Goal: Transaction & Acquisition: Purchase product/service

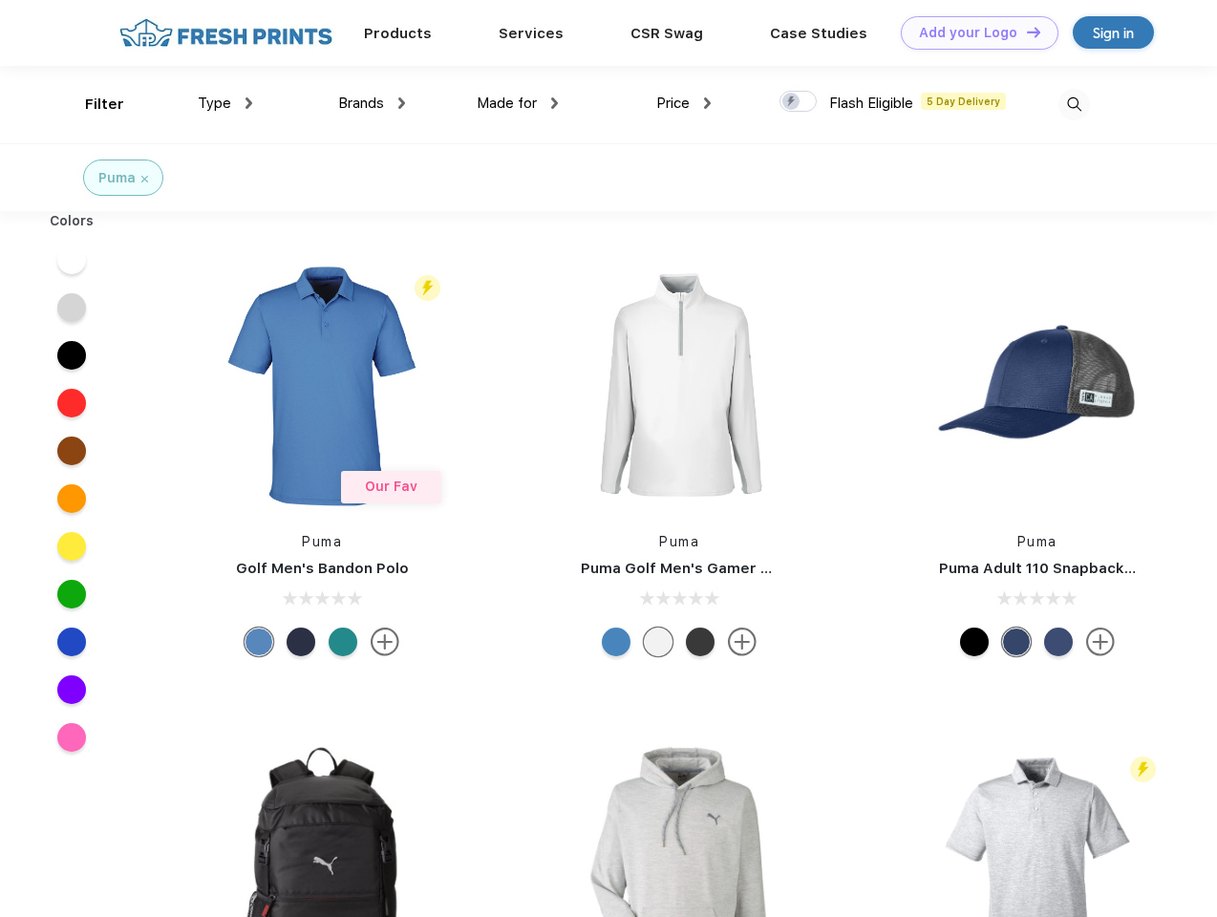
scroll to position [1, 0]
click at [972, 32] on link "Add your Logo Design Tool" at bounding box center [980, 32] width 158 height 33
click at [0, 0] on div "Design Tool" at bounding box center [0, 0] width 0 height 0
click at [1025, 32] on link "Add your Logo Design Tool" at bounding box center [980, 32] width 158 height 33
click at [92, 104] on div "Filter" at bounding box center [104, 105] width 39 height 22
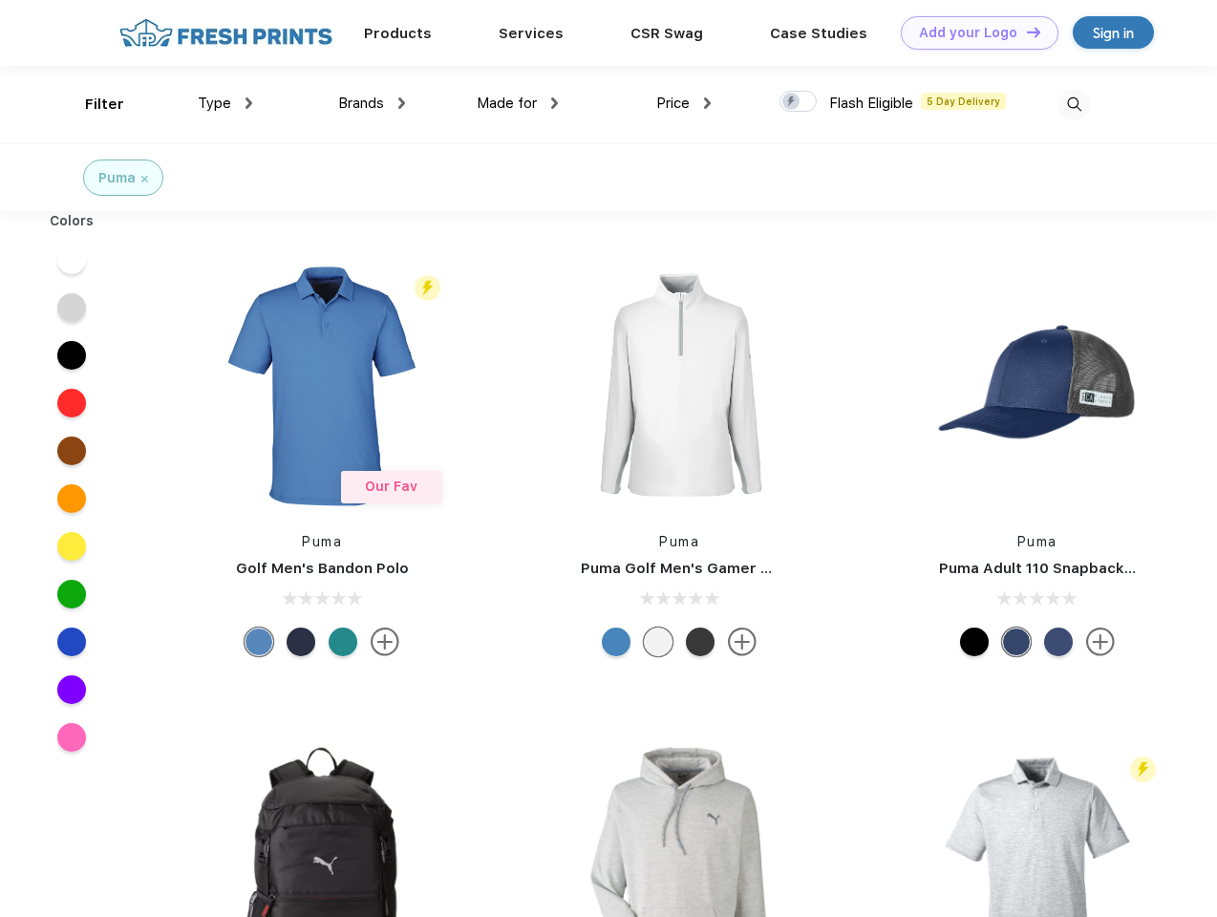
click at [225, 103] on span "Type" at bounding box center [214, 103] width 33 height 17
click at [372, 103] on span "Brands" at bounding box center [361, 103] width 46 height 17
click at [518, 103] on span "Made for" at bounding box center [507, 103] width 60 height 17
click at [684, 103] on span "Price" at bounding box center [672, 103] width 33 height 17
click at [798, 102] on div at bounding box center [797, 101] width 37 height 21
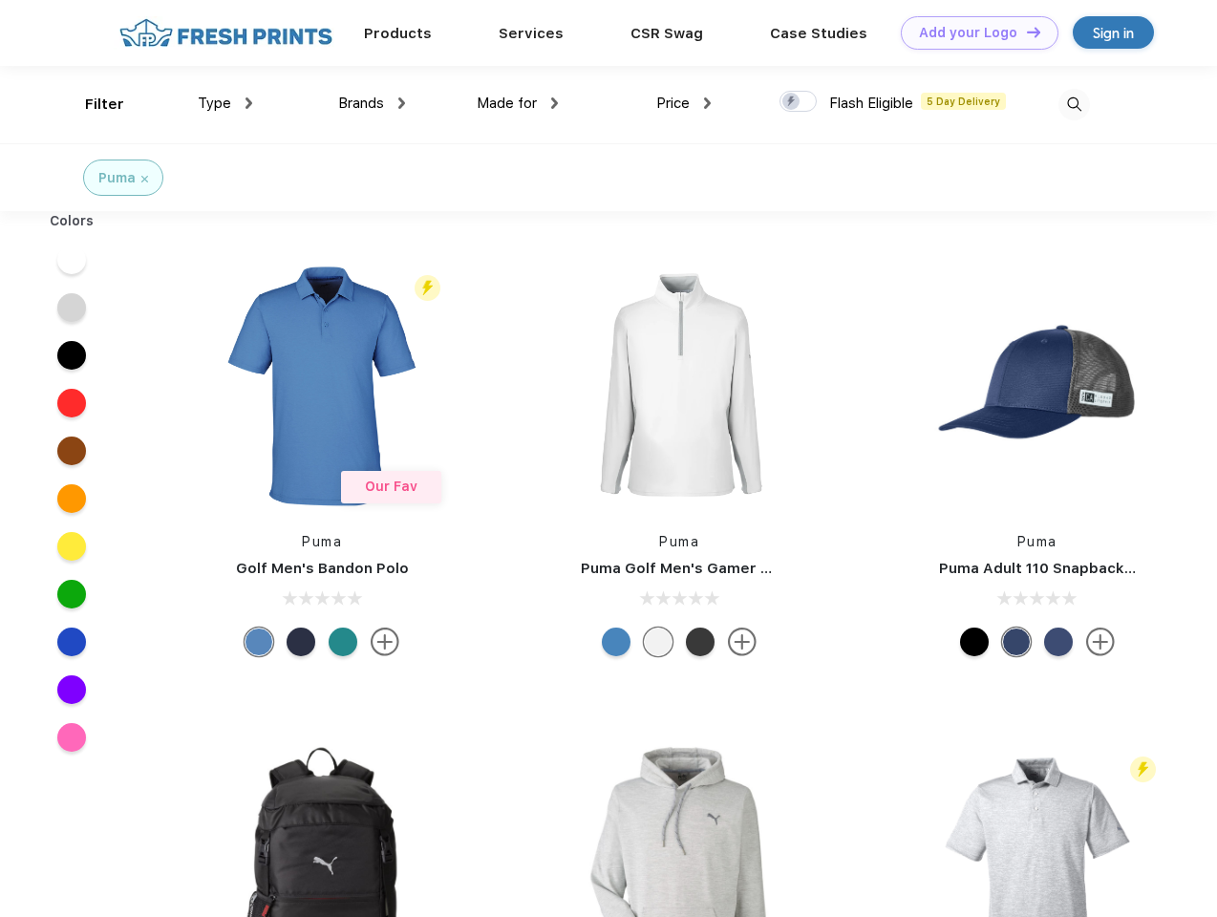
click at [792, 102] on input "checkbox" at bounding box center [785, 96] width 12 height 12
click at [1074, 104] on img at bounding box center [1074, 105] width 32 height 32
